Goal: Complete application form

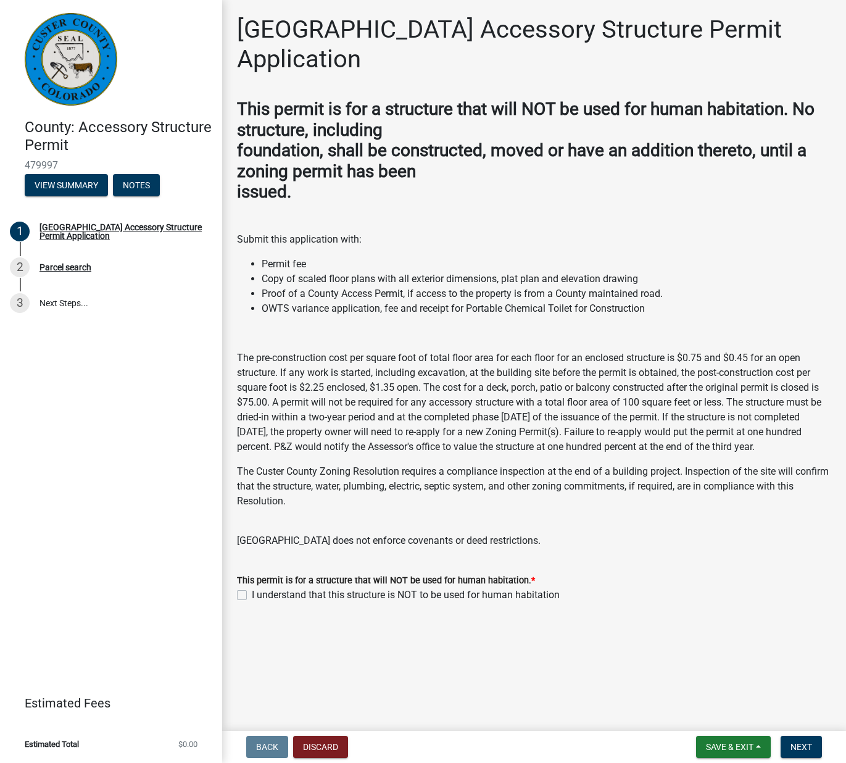
click at [252, 588] on label "I understand that this structure is NOT to be used for human habitation" at bounding box center [406, 595] width 308 height 15
click at [252, 588] on input "I understand that this structure is NOT to be used for human habitation" at bounding box center [256, 592] width 8 height 8
checkbox input "true"
click at [802, 743] on span "Next" at bounding box center [802, 747] width 22 height 10
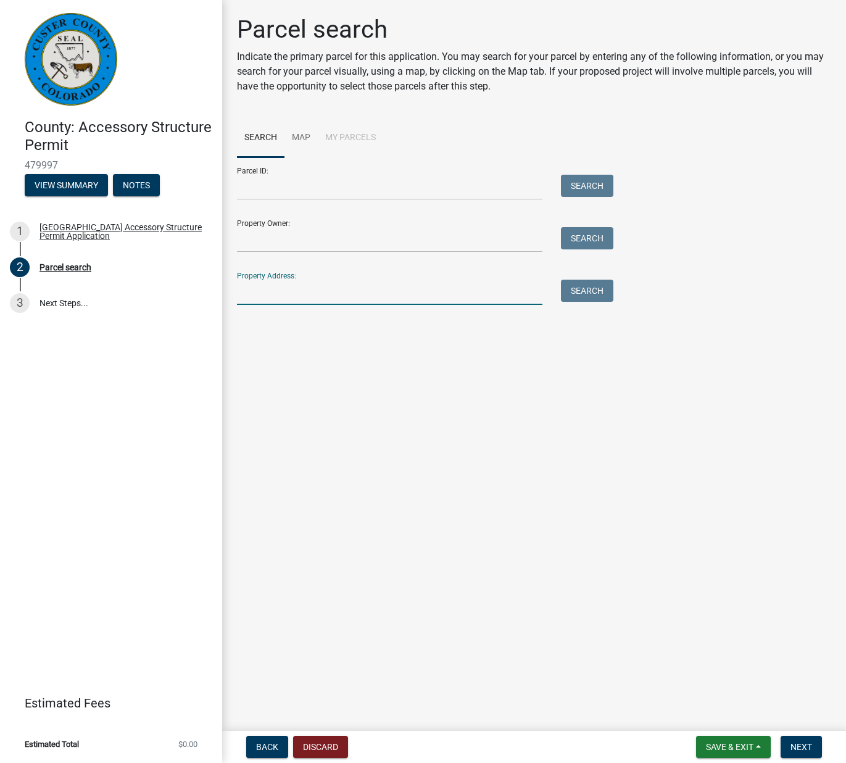
click at [296, 290] on input "Property Address:" at bounding box center [389, 292] width 305 height 25
click at [572, 289] on button "Search" at bounding box center [587, 291] width 52 height 22
click at [350, 293] on input "1524 ute mesa trail" at bounding box center [389, 292] width 305 height 25
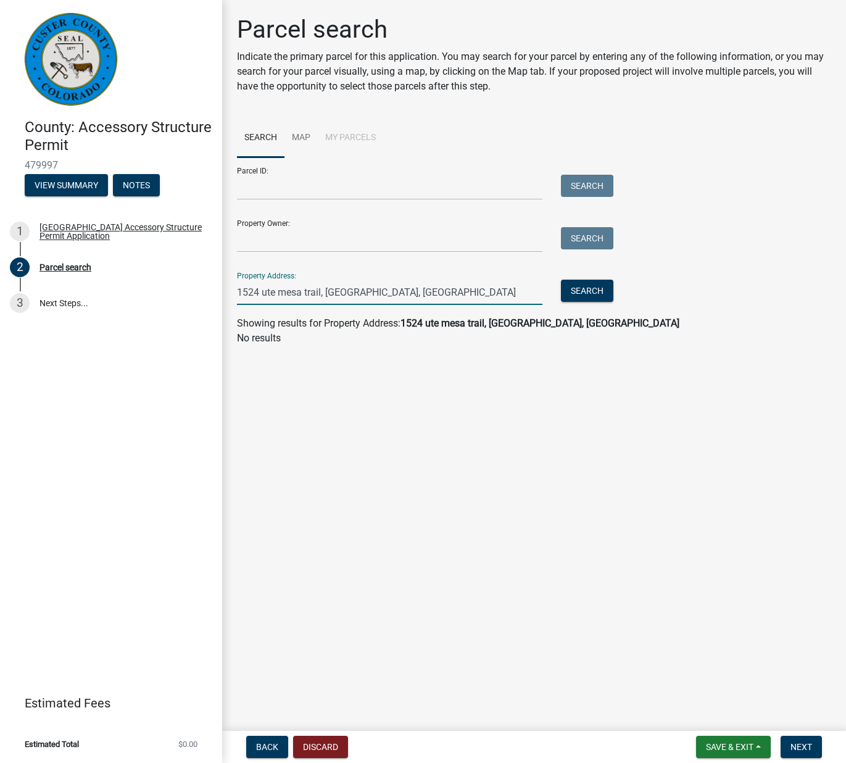
click at [263, 293] on input "1524 ute mesa trail, [GEOGRAPHIC_DATA], [GEOGRAPHIC_DATA]" at bounding box center [389, 292] width 305 height 25
drag, startPoint x: 263, startPoint y: 293, endPoint x: 322, endPoint y: 289, distance: 59.4
click at [322, 289] on input "1524 ute mesa trail, [GEOGRAPHIC_DATA], [GEOGRAPHIC_DATA]" at bounding box center [389, 292] width 305 height 25
click at [342, 295] on input "[STREET_ADDRESS]" at bounding box center [389, 292] width 305 height 25
type input "[STREET_ADDRESS]"
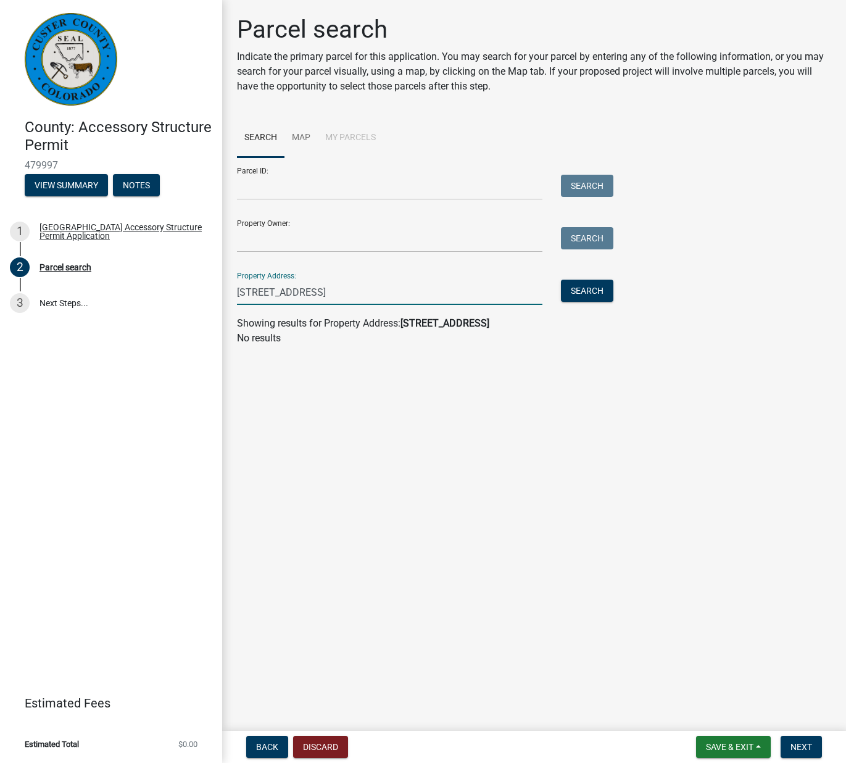
click at [86, 59] on img at bounding box center [71, 59] width 93 height 93
click at [69, 76] on img at bounding box center [71, 59] width 93 height 93
click at [334, 752] on button "Discard" at bounding box center [320, 747] width 55 height 22
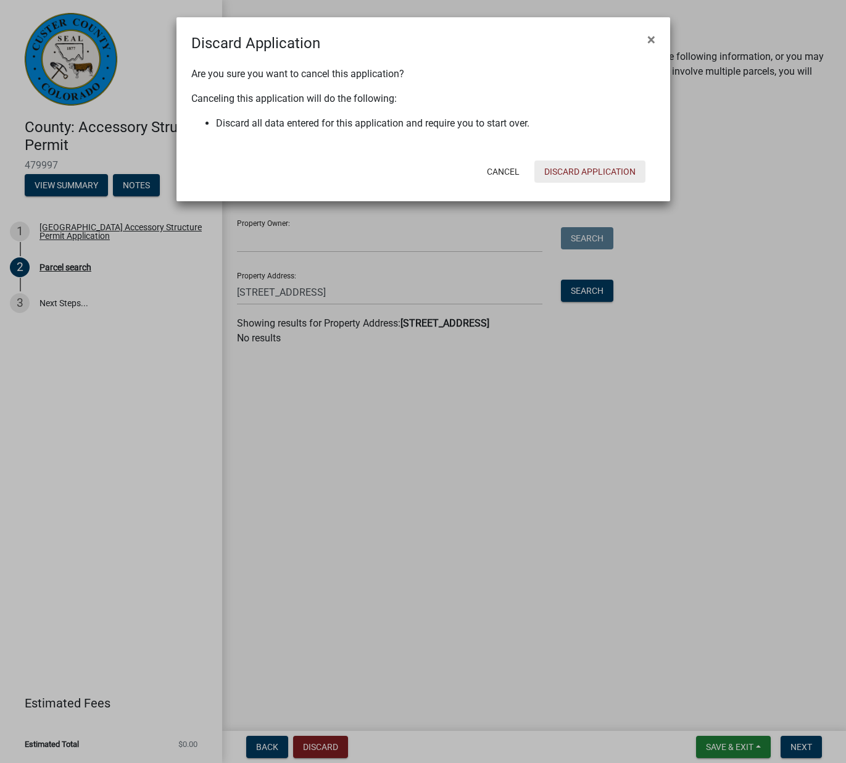
click at [573, 172] on button "Discard Application" at bounding box center [589, 171] width 111 height 22
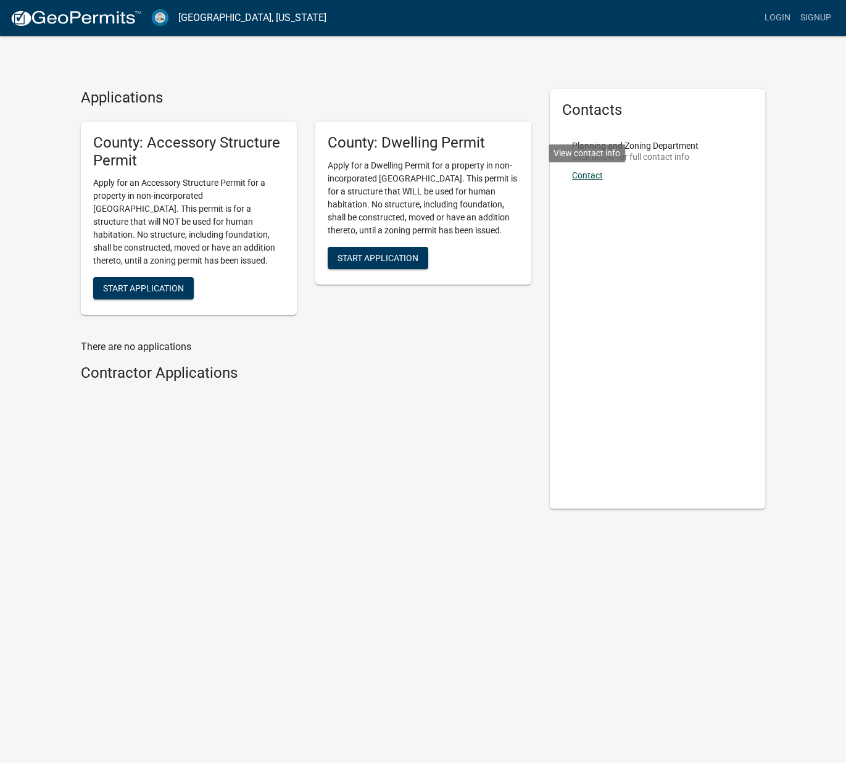
click at [583, 173] on link "Contact" at bounding box center [587, 175] width 31 height 10
